Goal: Information Seeking & Learning: Find specific fact

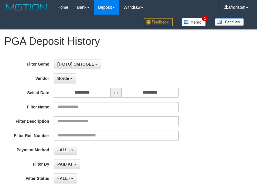
select select "**********"
select select "***"
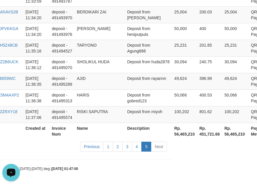
scroll to position [5, 0]
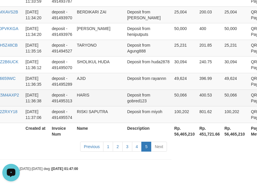
click at [99, 98] on td "HARIS" at bounding box center [99, 97] width 50 height 17
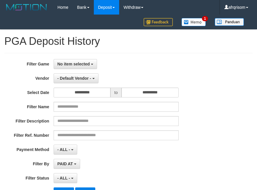
select select
select select "**"
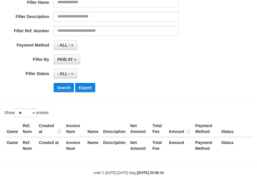
click at [87, 64] on div "PAID AT PAID AT CREATED AT" at bounding box center [116, 59] width 125 height 10
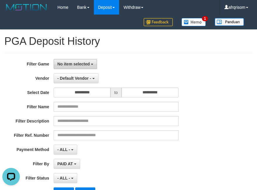
click at [79, 65] on span "No item selected" at bounding box center [73, 64] width 32 height 5
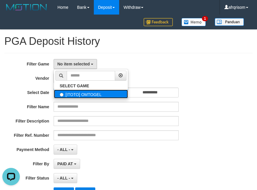
click at [83, 92] on label "[ITOTO] OMTOGEL" at bounding box center [91, 94] width 74 height 9
select select "***"
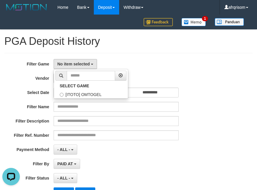
scroll to position [5, 0]
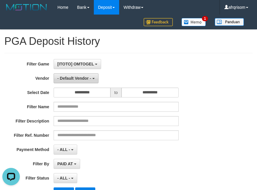
click at [80, 82] on button "- Default Vendor -" at bounding box center [76, 78] width 45 height 10
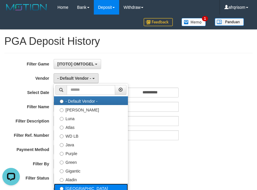
click at [91, 190] on label "[GEOGRAPHIC_DATA]" at bounding box center [91, 188] width 74 height 9
select select "**********"
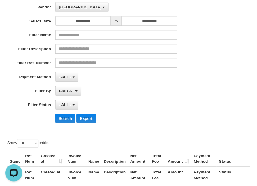
scroll to position [78, 0]
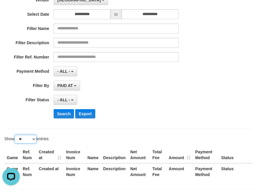
drag, startPoint x: 31, startPoint y: 136, endPoint x: 34, endPoint y: 142, distance: 6.0
click at [31, 136] on select "** ** ** ***" at bounding box center [26, 139] width 22 height 9
select select "***"
click at [15, 135] on select "** ** ** ***" at bounding box center [26, 139] width 22 height 9
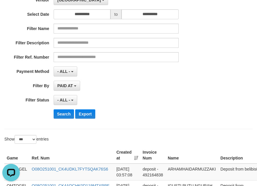
click at [137, 155] on th "Created at" at bounding box center [127, 155] width 26 height 17
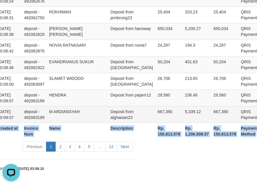
scroll to position [1778, 126]
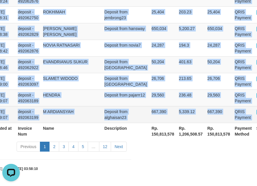
copy tbody "OMTOGEL O08O250930_CK40K2UUXSWO396XUX8 2025-09-30 23:50:32 deposit - 492048692 …"
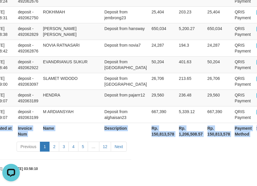
copy table "Game Ref. Num Created at Invoice Num Name Description Net Amount Total Fee Amou…"
drag, startPoint x: 8, startPoint y: 52, endPoint x: 263, endPoint y: 110, distance: 261.1
drag, startPoint x: 55, startPoint y: 146, endPoint x: 49, endPoint y: 126, distance: 20.8
click at [54, 145] on link "2" at bounding box center [54, 146] width 10 height 10
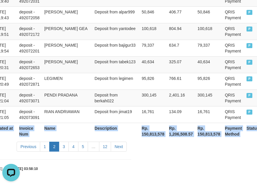
scroll to position [1778, 105]
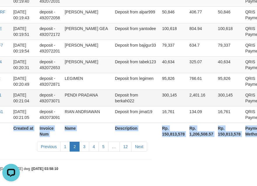
copy table "Game Ref. Num Created at Invoice Num Name Description Net Amount Total Fee Amou…"
click at [84, 147] on link "3" at bounding box center [84, 146] width 10 height 10
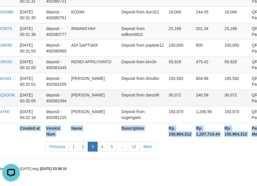
copy table "Game Ref. Num Created at Invoice Num Name Description Net Amount Total Fee Amou…"
click at [102, 147] on link "4" at bounding box center [102, 146] width 10 height 10
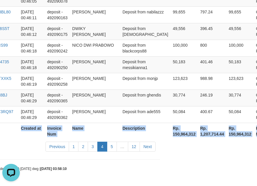
scroll to position [1789, 97]
copy table "Game Ref. Num Created at Invoice Num Name Description Net Amount Total Fee Amou…"
click at [111, 148] on link "5" at bounding box center [112, 146] width 10 height 10
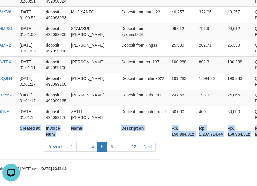
copy table "Game Ref. Num Created at Invoice Num Name Description Net Amount Total Fee Amou…"
click at [110, 148] on link "6" at bounding box center [112, 146] width 10 height 10
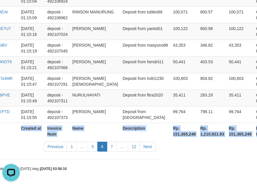
copy table "Game Ref. Num Created at Invoice Num Name Description Net Amount Total Fee Amou…"
click at [111, 149] on link "7" at bounding box center [112, 146] width 10 height 10
copy table "Game Ref. Num Created at Invoice Num Name Description Net Amount Total Fee Amou…"
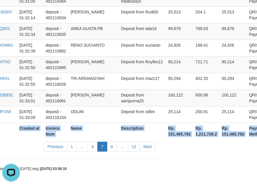
scroll to position [1784, 97]
click at [116, 146] on link "8" at bounding box center [112, 146] width 10 height 10
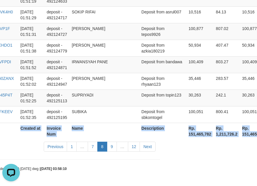
scroll to position [1778, 97]
copy table "Game Ref. Num Created at Invoice Num Name Description Net Amount Total Fee Amou…"
click at [110, 149] on link "9" at bounding box center [112, 146] width 10 height 10
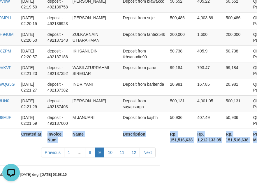
copy table "Game Ref. Num Created at Invoice Num Name Description Net Amount Total Fee Amou…"
drag, startPoint x: 109, startPoint y: 148, endPoint x: 109, endPoint y: 143, distance: 4.5
click at [109, 148] on link "10" at bounding box center [110, 152] width 12 height 10
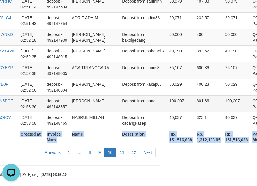
scroll to position [1784, 97]
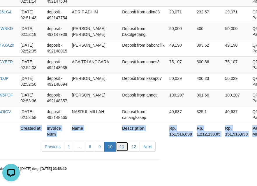
click at [120, 146] on link "11" at bounding box center [122, 146] width 12 height 10
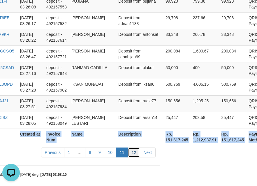
click at [133, 148] on link "12" at bounding box center [134, 152] width 12 height 10
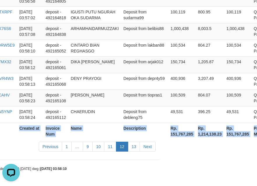
scroll to position [1778, 97]
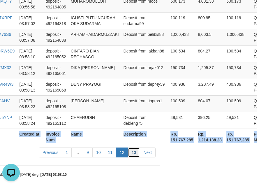
click at [134, 147] on link "13" at bounding box center [134, 152] width 12 height 10
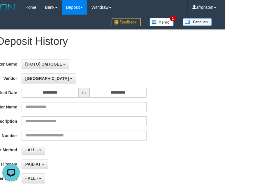
scroll to position [0, 0]
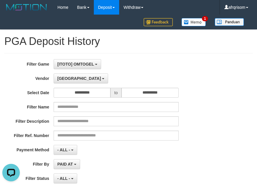
drag, startPoint x: 71, startPoint y: 21, endPoint x: 61, endPoint y: 20, distance: 10.6
click at [71, 21] on div "Home Bank Account List Load By Website Group [ITOTO] OMTOGEL Mutasi Bank Search…" at bounding box center [128, 14] width 248 height 29
click at [25, 7] on img at bounding box center [26, 7] width 44 height 9
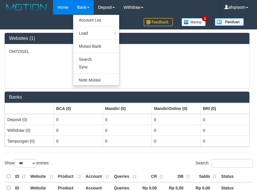
select select "***"
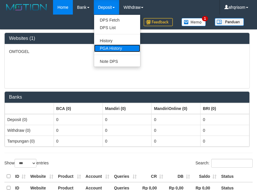
click at [117, 47] on link "PGA History" at bounding box center [117, 49] width 46 height 8
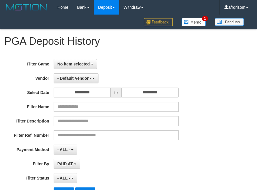
select select
select select "**"
click at [90, 61] on button "No item selected" at bounding box center [75, 64] width 43 height 10
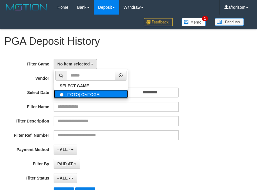
click at [78, 92] on label "[ITOTO] OMTOGEL" at bounding box center [91, 94] width 74 height 9
select select "***"
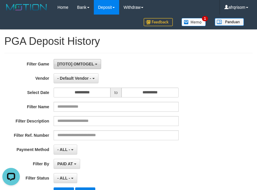
click at [91, 66] on button "[ITOTO] OMTOGEL" at bounding box center [78, 64] width 48 height 10
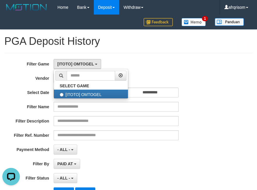
drag, startPoint x: 150, startPoint y: 52, endPoint x: 119, endPoint y: 68, distance: 34.5
click at [148, 54] on div "**********" at bounding box center [128, 146] width 257 height 233
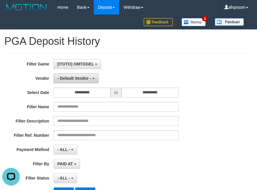
click at [78, 77] on span "- Default Vendor -" at bounding box center [74, 78] width 34 height 5
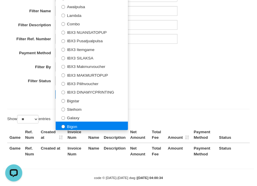
scroll to position [104, 0]
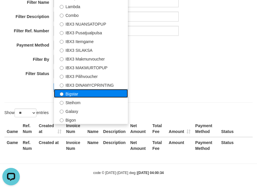
click at [88, 94] on label "Bigstar" at bounding box center [91, 93] width 74 height 9
select select "**********"
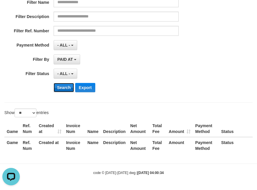
click at [65, 90] on button "Search" at bounding box center [64, 87] width 21 height 9
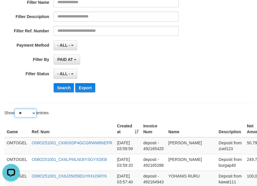
click at [29, 110] on select "** ** ** ***" at bounding box center [26, 113] width 22 height 9
select select "***"
click at [15, 109] on select "** ** ** ***" at bounding box center [26, 113] width 22 height 9
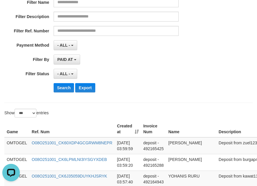
click at [135, 131] on th "Created at" at bounding box center [128, 128] width 26 height 17
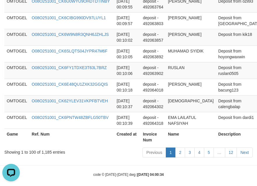
scroll to position [1778, 133]
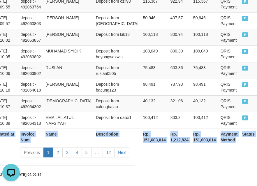
copy table "Game Ref. Num Created at Invoice Num Name Description Net Amount Total Fee Amou…"
drag, startPoint x: 8, startPoint y: 103, endPoint x: 304, endPoint y: 111, distance: 296.1
click at [53, 147] on link "2" at bounding box center [58, 152] width 10 height 10
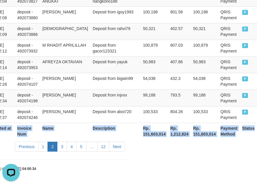
scroll to position [1778, 102]
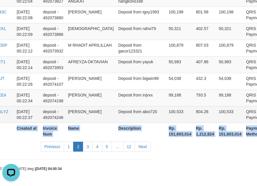
copy table "Game Ref. Num Created at Invoice Num Name Description Net Amount Total Fee Amou…"
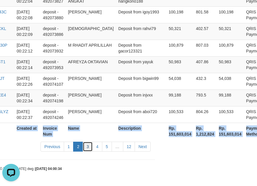
click at [89, 145] on link "3" at bounding box center [88, 146] width 10 height 10
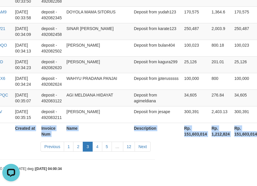
copy table "Game Ref. Num Created at Invoice Num Name Description Net Amount Total Fee Amou…"
click at [95, 146] on link "4" at bounding box center [97, 146] width 10 height 10
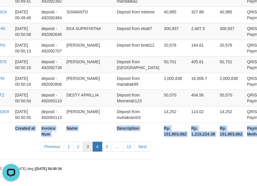
scroll to position [1807, 91]
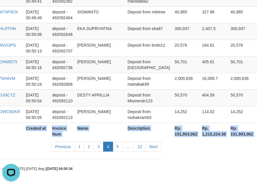
copy table "Game Ref. Num Created at Invoice Num Name Description Net Amount Total Fee Amou…"
click at [118, 147] on link "5" at bounding box center [118, 146] width 10 height 10
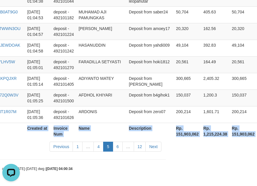
copy table "Game Ref. Num Created at Invoice Num Name Description Net Amount Total Fee Amou…"
click at [118, 148] on link "6" at bounding box center [118, 146] width 10 height 10
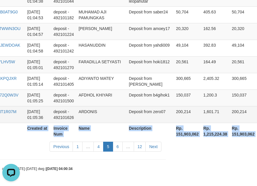
scroll to position [1824, 91]
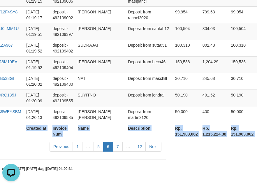
copy table "Game Ref. Num Created at Invoice Num Name Description Net Amount Total Fee Amou…"
click at [118, 148] on link "7" at bounding box center [118, 146] width 10 height 10
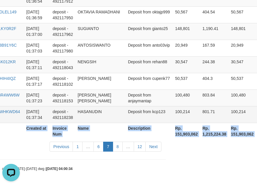
copy table "Game Ref. Num Created at Invoice Num Name Description Net Amount Total Fee Amou…"
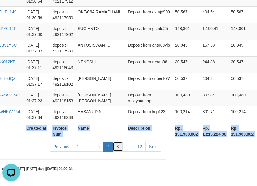
click at [119, 146] on link "8" at bounding box center [118, 146] width 10 height 10
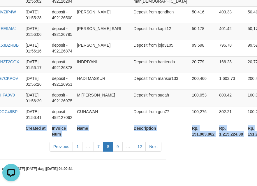
scroll to position [1778, 91]
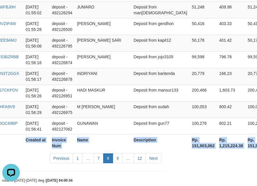
copy table "Game Ref. Num Created at Invoice Num Name Description Net Amount Total Fee Amou…"
click at [116, 153] on link "9" at bounding box center [118, 158] width 10 height 10
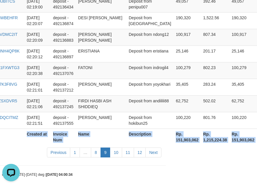
copy table "Game Ref. Num Created at Invoice Num Name Description Net Amount Total Fee Amou…"
click at [116, 147] on link "10" at bounding box center [116, 152] width 12 height 10
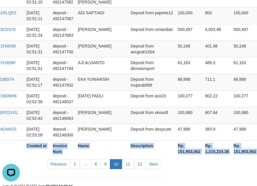
copy table "Game Ref. Num Created at Invoice Num Name Description Net Amount Total Fee Amou…"
click at [128, 159] on link "11" at bounding box center [128, 164] width 12 height 10
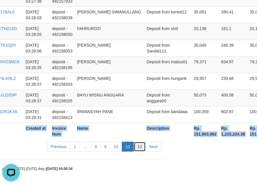
click at [143, 150] on link "12" at bounding box center [140, 146] width 12 height 10
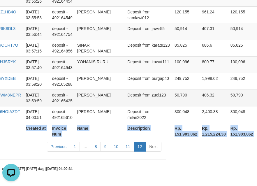
scroll to position [1557, 91]
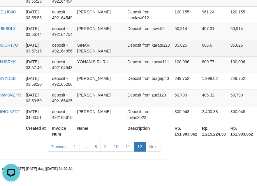
drag, startPoint x: 152, startPoint y: 47, endPoint x: 147, endPoint y: 47, distance: 5.0
click at [172, 47] on td "85,825" at bounding box center [185, 48] width 27 height 17
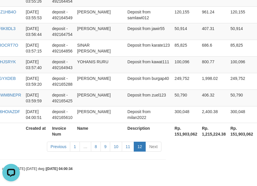
click at [104, 65] on td "YOHANIS RURU" at bounding box center [100, 64] width 50 height 17
click at [111, 165] on div "code © [DATE]-[DATE] dwg | [DATE] 04:00:34" at bounding box center [37, 168] width 257 height 6
click at [98, 71] on td "YOHANIS RURU" at bounding box center [100, 64] width 50 height 17
